Goal: Task Accomplishment & Management: Manage account settings

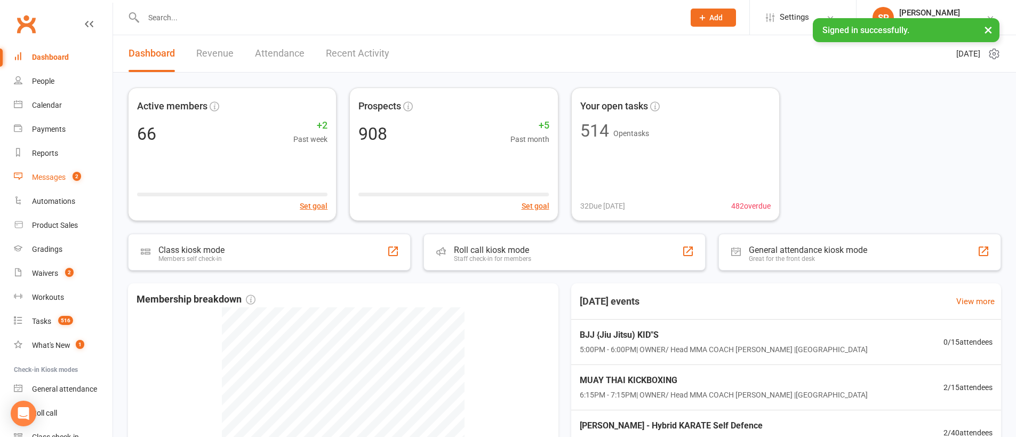
click at [53, 177] on div "Messages" at bounding box center [49, 177] width 34 height 9
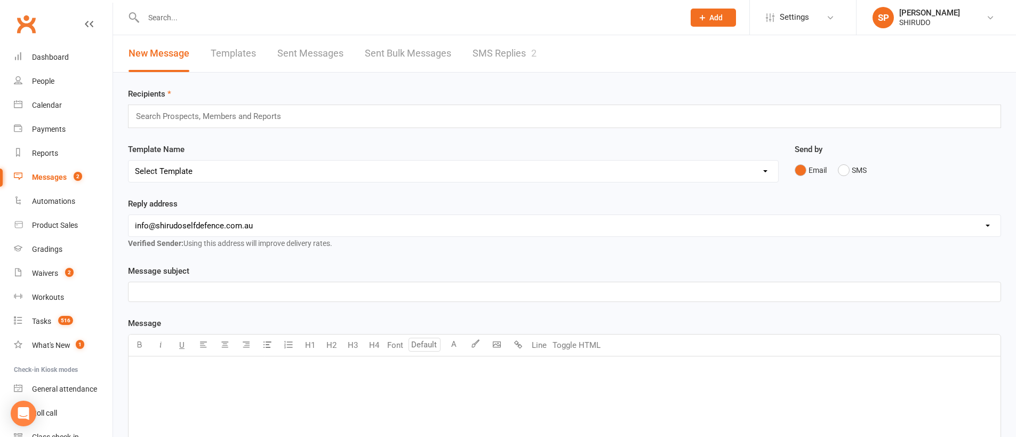
click at [504, 56] on link "SMS Replies 2" at bounding box center [504, 53] width 64 height 37
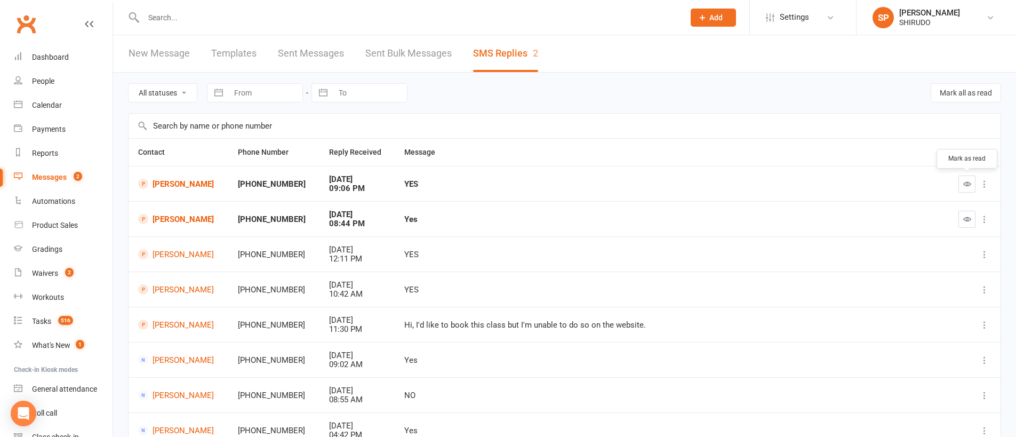
click at [966, 182] on icon "button" at bounding box center [967, 184] width 8 height 8
click at [968, 220] on icon "button" at bounding box center [967, 219] width 8 height 8
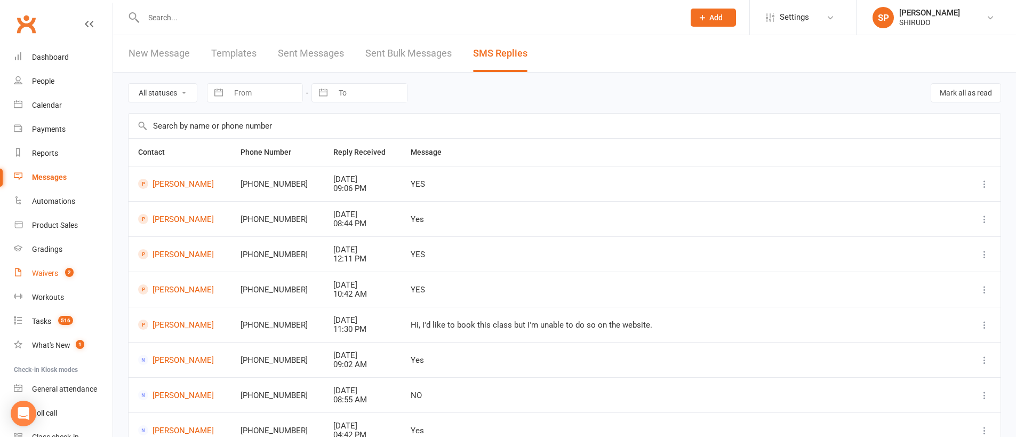
click at [55, 273] on div "Waivers" at bounding box center [45, 273] width 26 height 9
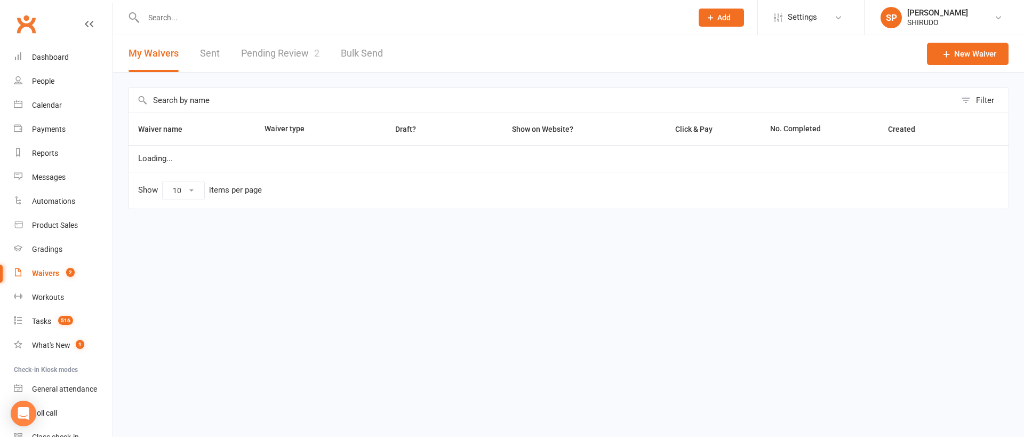
select select "50"
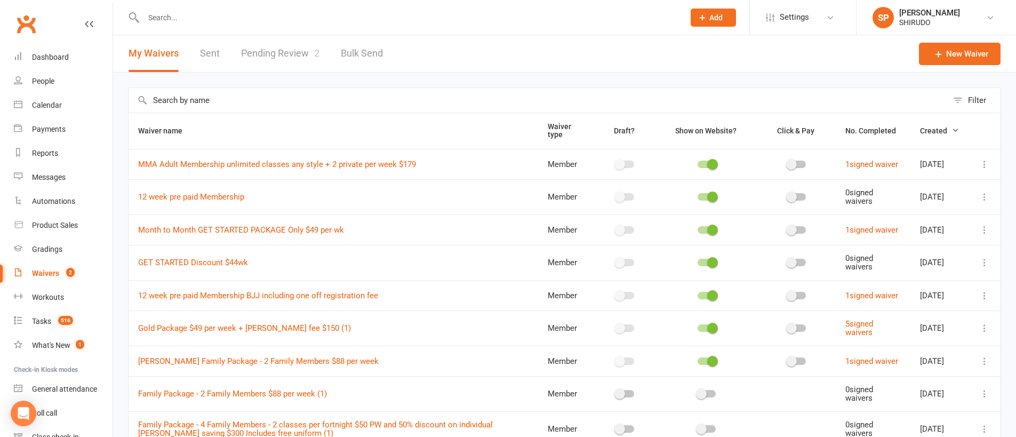
click at [284, 54] on link "Pending Review 2" at bounding box center [280, 53] width 78 height 37
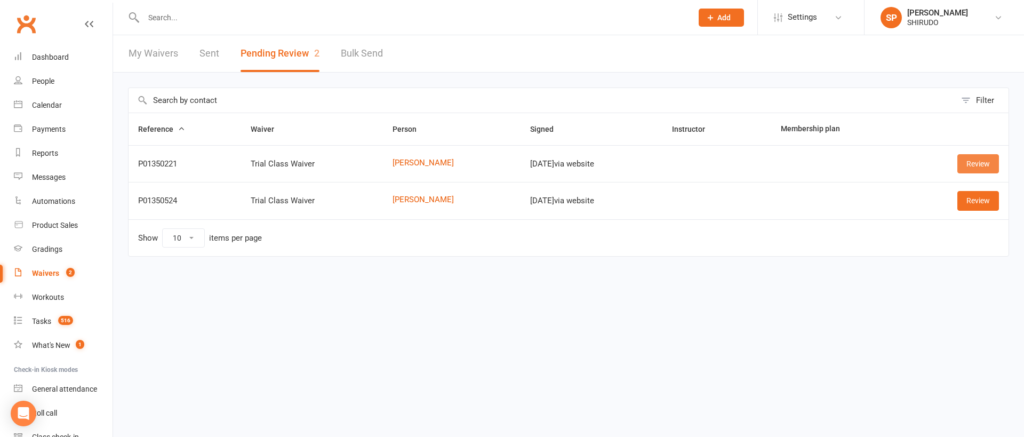
click at [981, 162] on link "Review" at bounding box center [978, 163] width 42 height 19
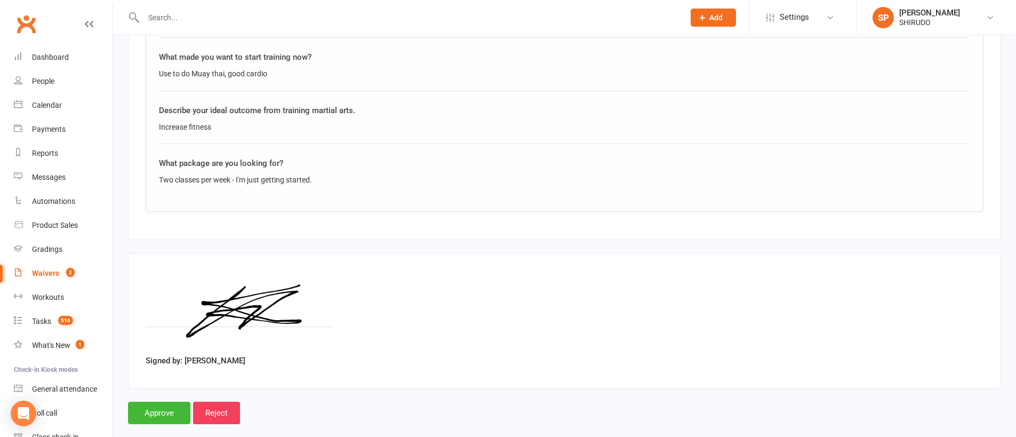
scroll to position [615, 0]
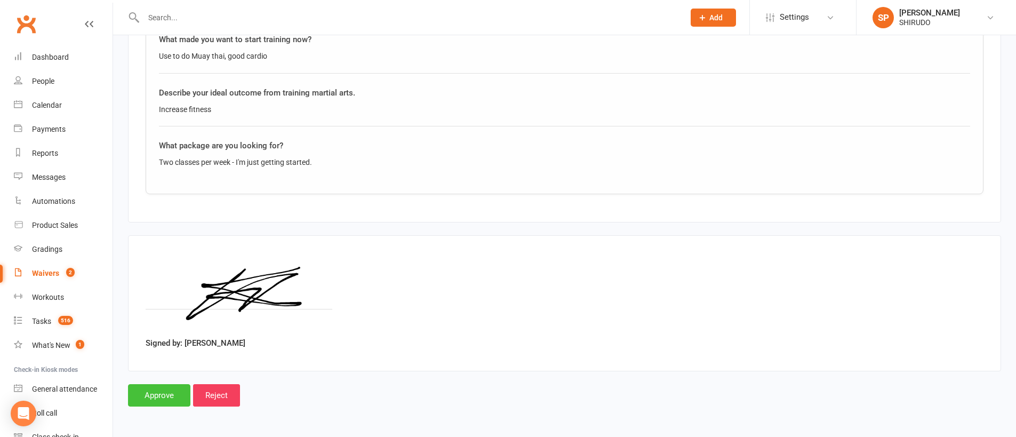
click at [162, 390] on input "Approve" at bounding box center [159, 395] width 62 height 22
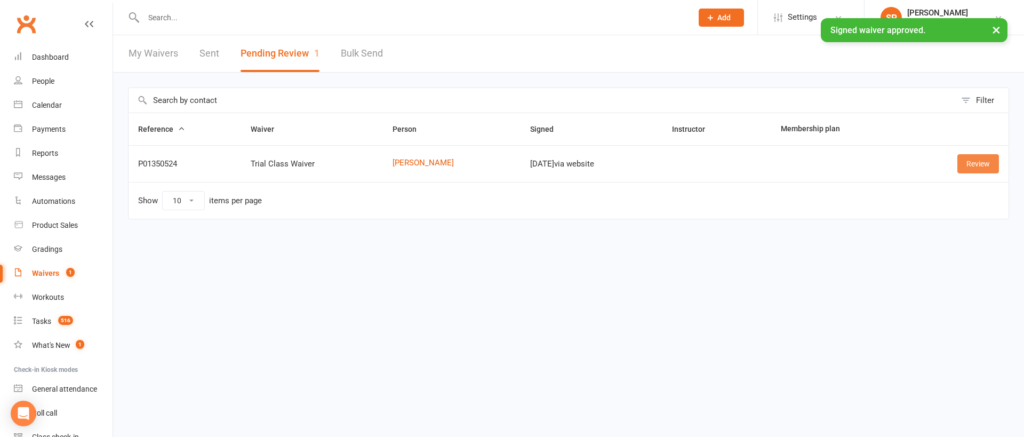
click at [984, 162] on link "Review" at bounding box center [978, 163] width 42 height 19
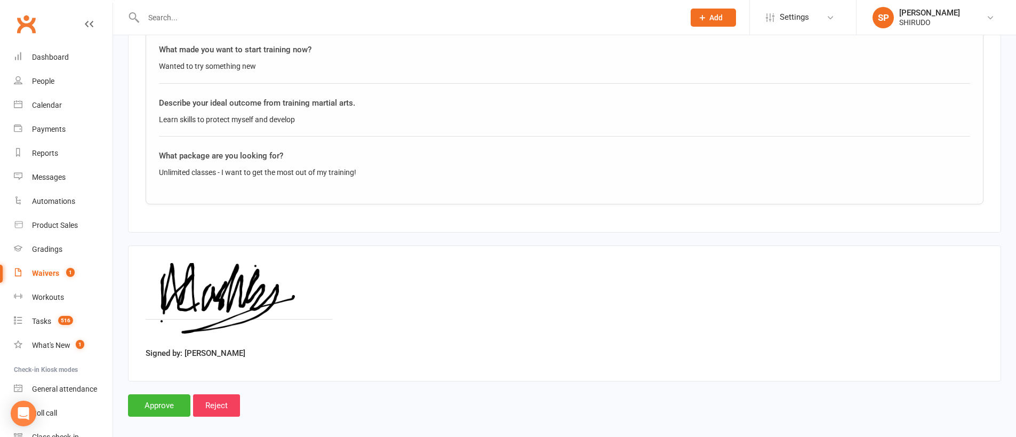
scroll to position [615, 0]
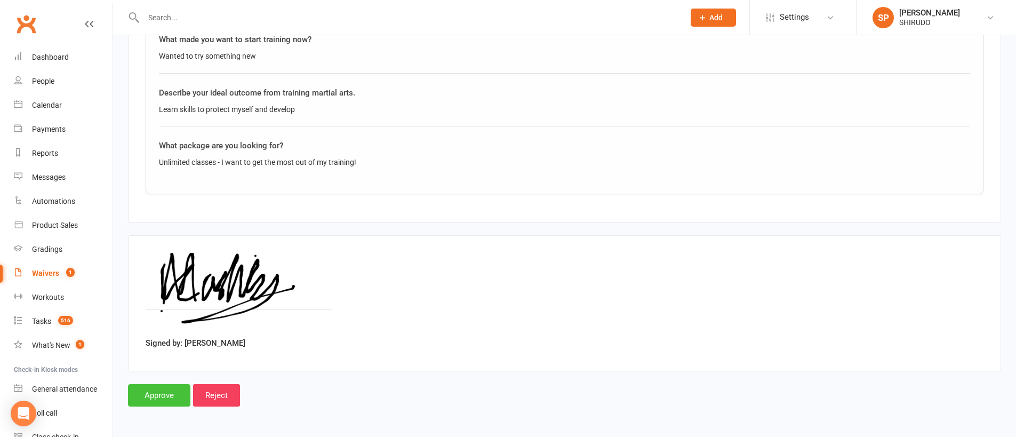
click at [156, 395] on input "Approve" at bounding box center [159, 395] width 62 height 22
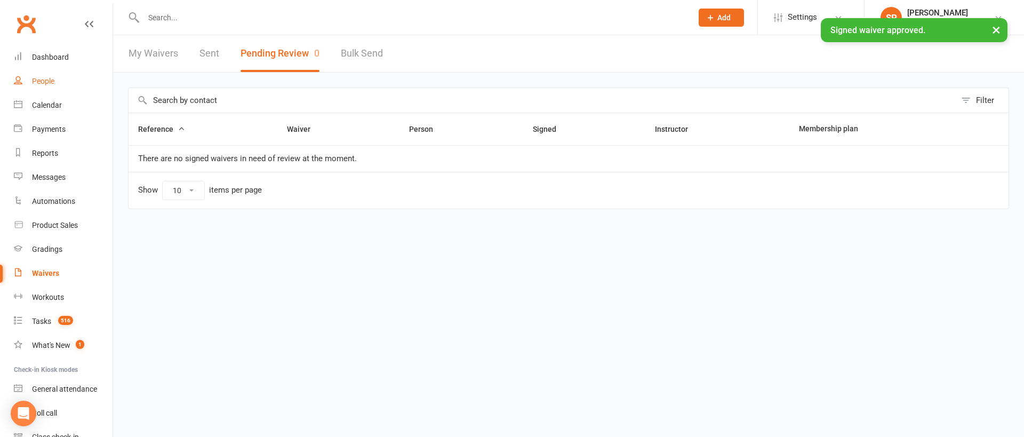
click at [51, 85] on div "People" at bounding box center [43, 81] width 22 height 9
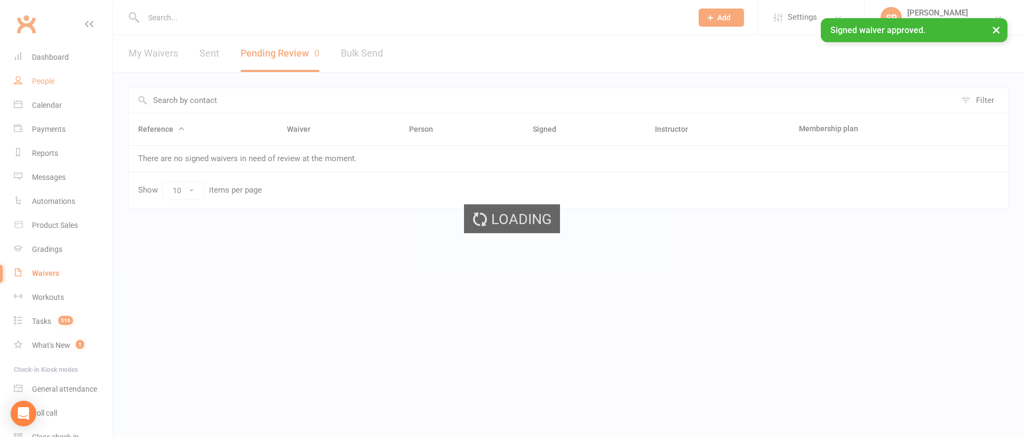
select select "100"
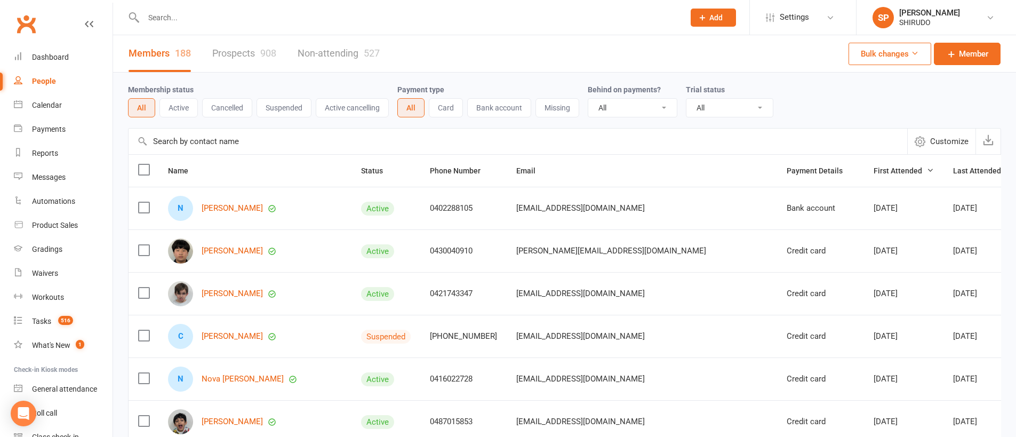
click at [254, 53] on link "Prospects 908" at bounding box center [244, 53] width 64 height 37
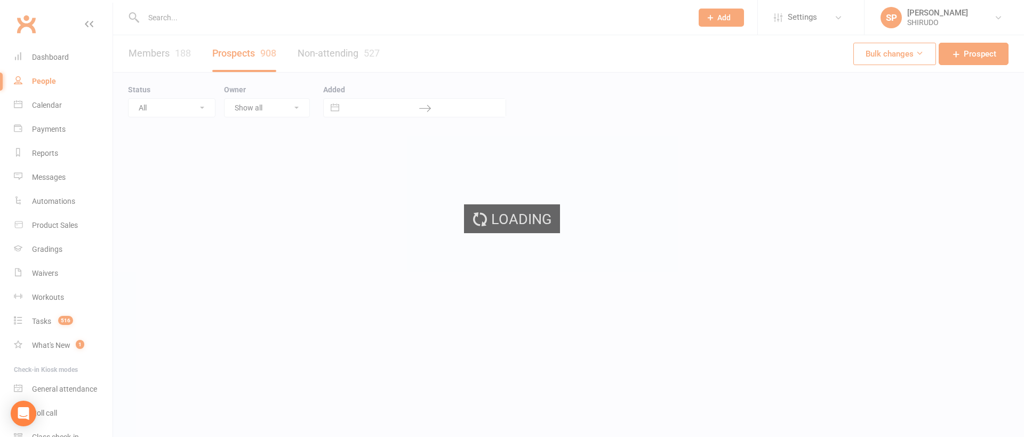
select select "100"
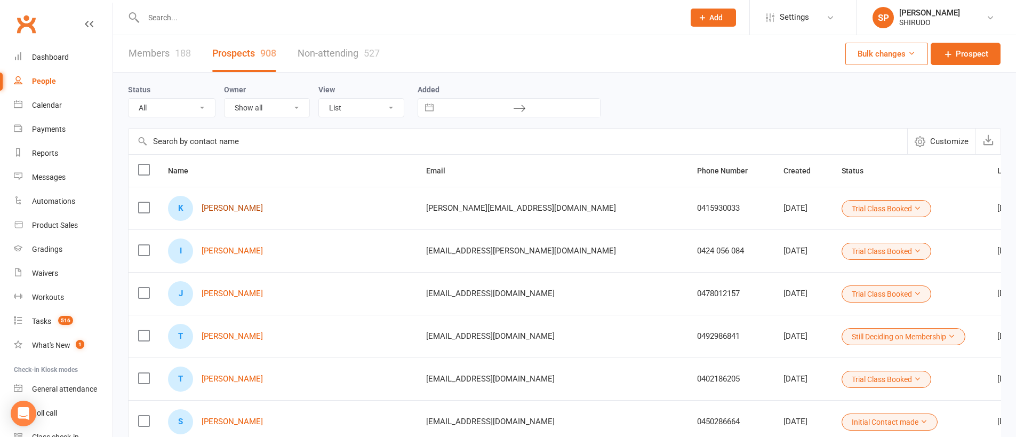
click at [252, 211] on link "[PERSON_NAME]" at bounding box center [232, 208] width 61 height 9
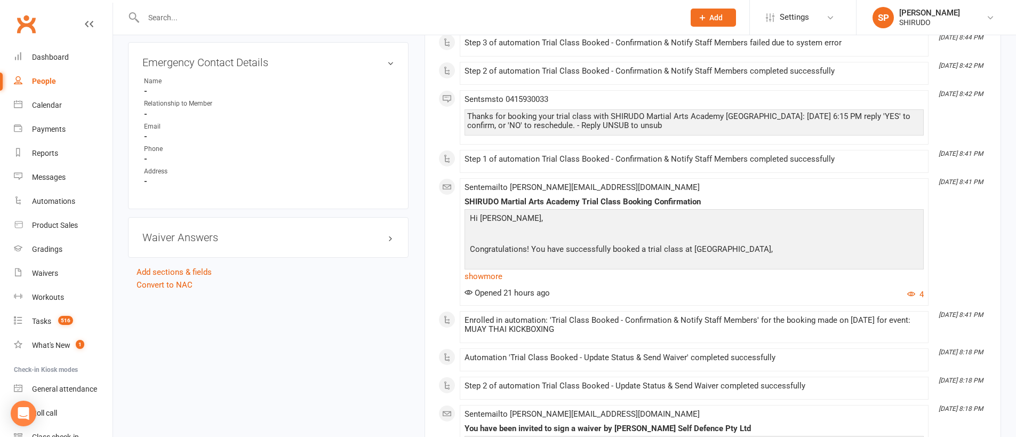
scroll to position [693, 0]
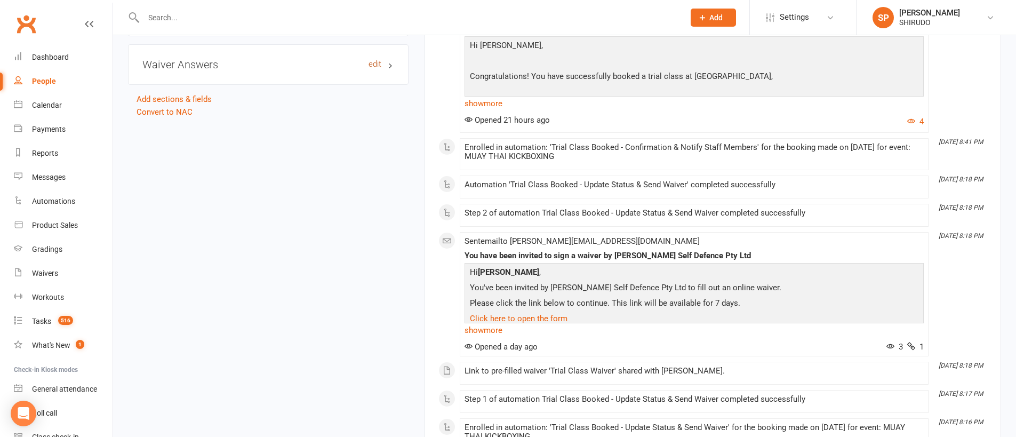
click at [381, 68] on link "edit" at bounding box center [374, 64] width 13 height 9
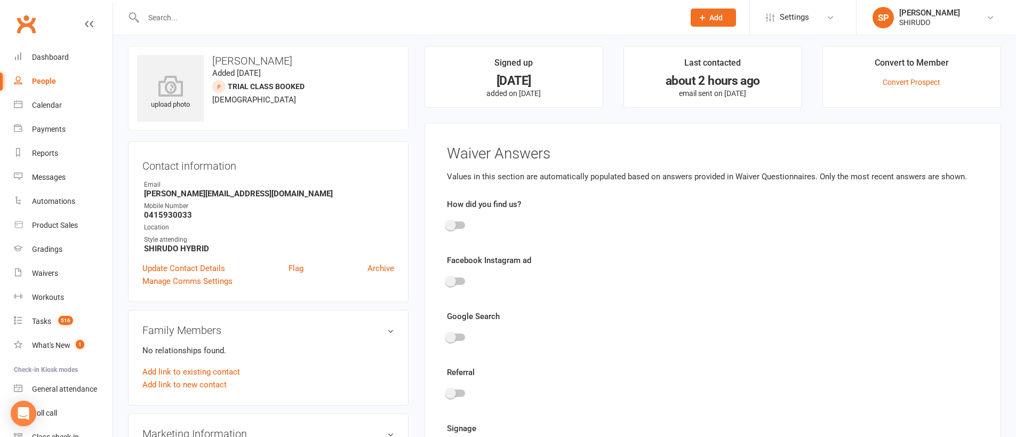
scroll to position [0, 0]
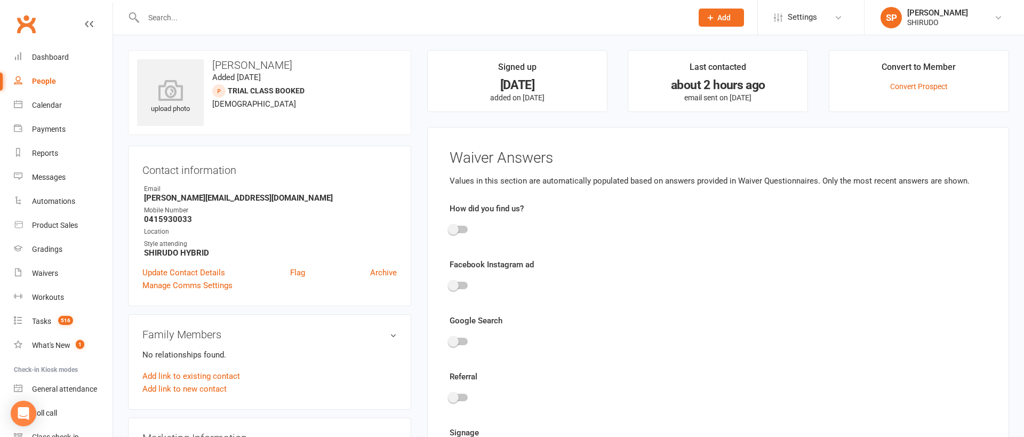
select select "100"
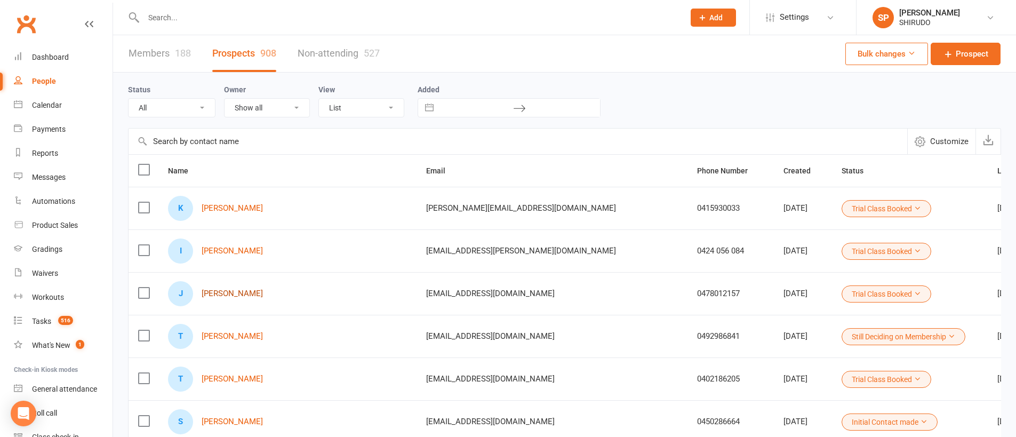
click at [244, 294] on link "[PERSON_NAME]" at bounding box center [232, 293] width 61 height 9
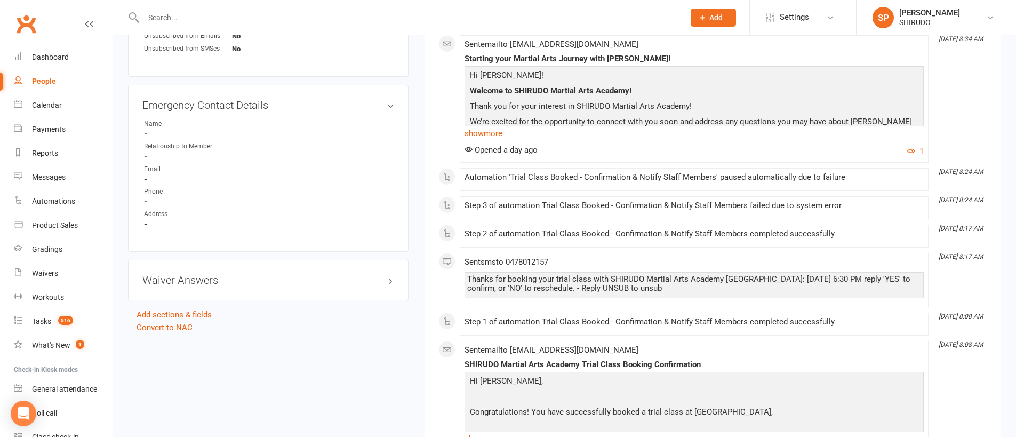
scroll to position [480, 0]
click at [363, 280] on h3 "Waiver Answers edit" at bounding box center [268, 278] width 252 height 12
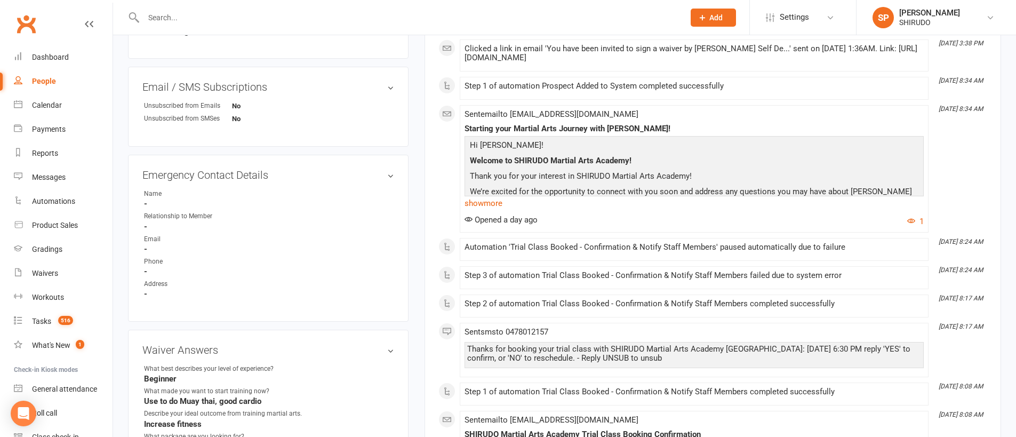
scroll to position [427, 0]
